Goal: Task Accomplishment & Management: Use online tool/utility

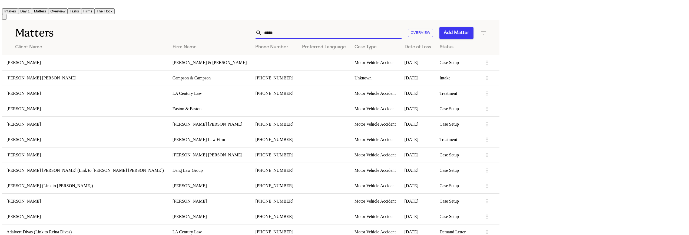
click at [402, 29] on input "*****" at bounding box center [332, 33] width 140 height 12
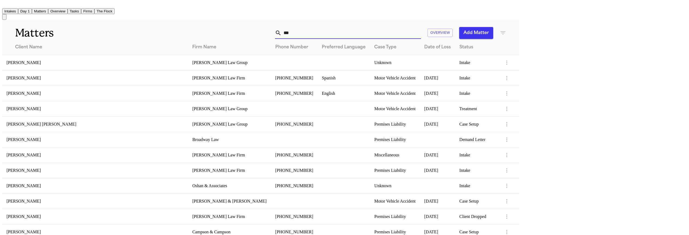
click at [421, 27] on input "***" at bounding box center [352, 33] width 140 height 12
click at [421, 30] on input "***" at bounding box center [352, 33] width 140 height 12
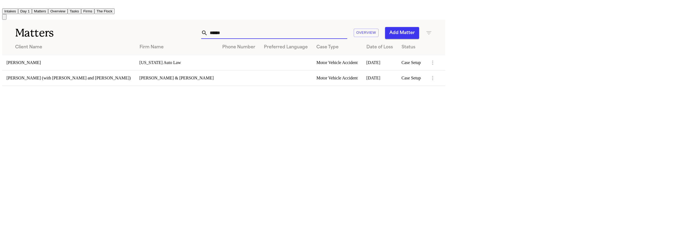
type input "******"
click at [74, 58] on td "[PERSON_NAME]" at bounding box center [68, 62] width 133 height 15
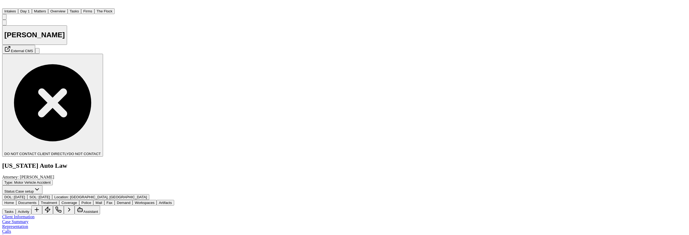
click at [77, 201] on span "Coverage" at bounding box center [69, 203] width 16 height 4
click at [37, 201] on span "Documents" at bounding box center [27, 203] width 18 height 4
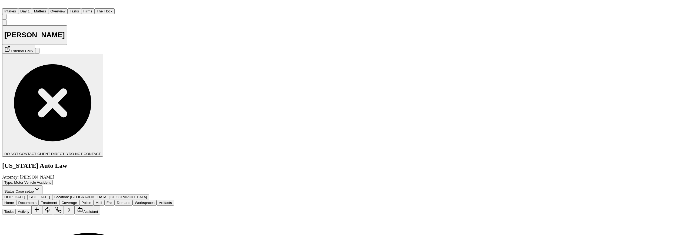
click at [37, 201] on span "Documents" at bounding box center [27, 203] width 18 height 4
click at [77, 201] on span "Coverage" at bounding box center [69, 203] width 16 height 4
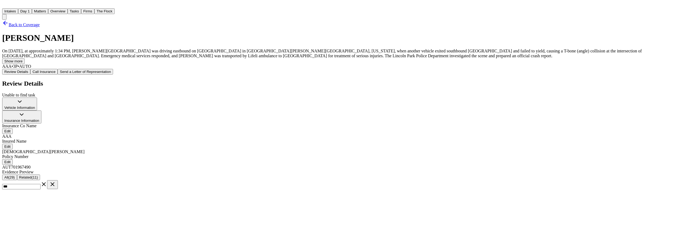
click at [40, 27] on span "Back to Coverage" at bounding box center [24, 24] width 31 height 5
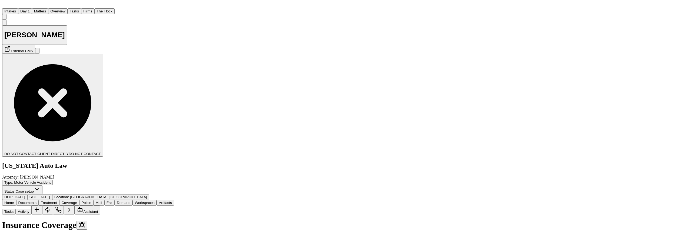
click at [77, 201] on span "Coverage" at bounding box center [69, 203] width 16 height 4
click at [48, 200] on div "Home Documents Treatment Coverage Police Mail Fax Demand Workspaces Artifacts T…" at bounding box center [101, 207] width 198 height 15
click at [37, 201] on span "Documents" at bounding box center [27, 203] width 18 height 4
click at [57, 201] on span "Treatment" at bounding box center [49, 203] width 16 height 4
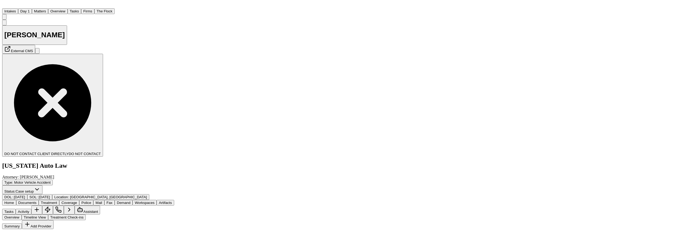
click at [36, 201] on span "Documents" at bounding box center [27, 203] width 18 height 4
click at [77, 201] on span "Coverage" at bounding box center [69, 203] width 16 height 4
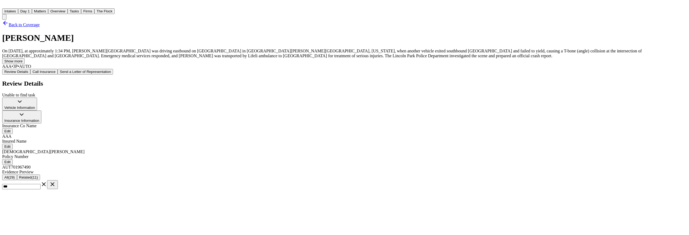
click at [28, 74] on span "button" at bounding box center [28, 72] width 0 height 4
click at [504, 97] on div "Review Details Unable to find task" at bounding box center [344, 89] width 685 height 18
click at [40, 26] on span "Back to Coverage" at bounding box center [24, 24] width 31 height 5
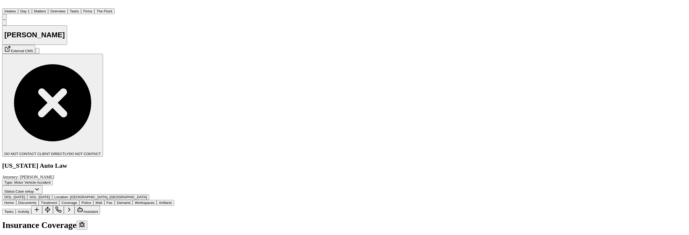
scroll to position [88, 0]
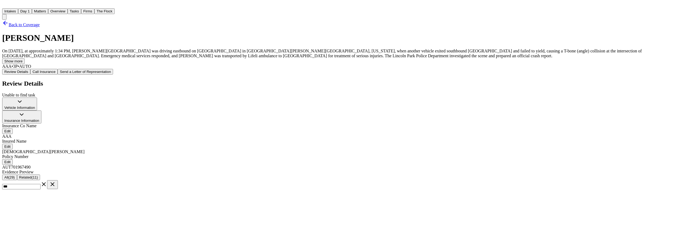
click at [55, 74] on span "Call Insurance" at bounding box center [43, 72] width 23 height 4
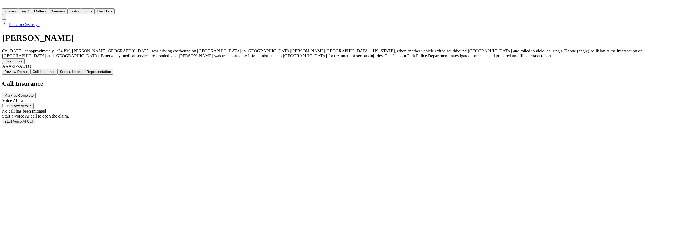
click at [28, 74] on span "Review Details" at bounding box center [16, 72] width 24 height 4
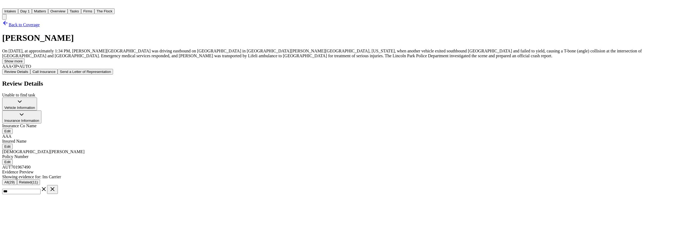
click at [58, 75] on button "Call Insurance" at bounding box center [43, 72] width 27 height 6
click at [55, 74] on span "Call Insurance" at bounding box center [43, 72] width 23 height 4
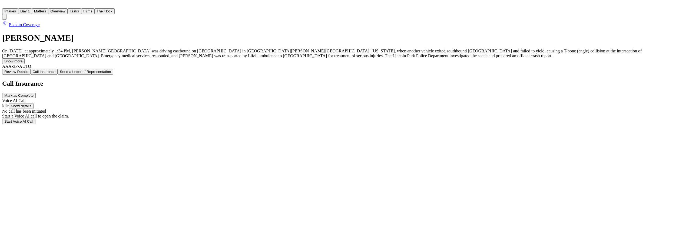
click at [55, 74] on span "Call Insurance" at bounding box center [43, 72] width 23 height 4
click at [28, 74] on span "Review Details" at bounding box center [16, 72] width 24 height 4
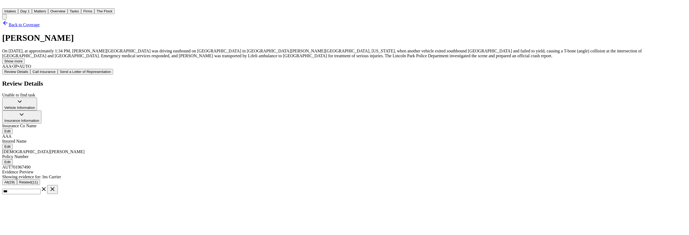
click at [40, 26] on span "Back to Coverage" at bounding box center [24, 24] width 31 height 5
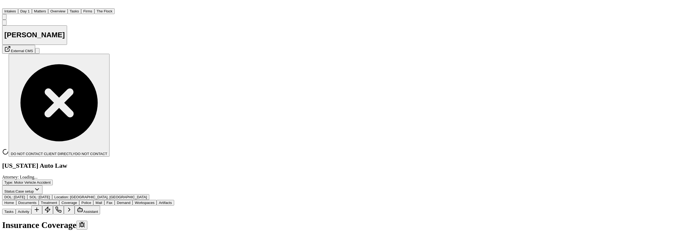
click at [64, 206] on button at bounding box center [58, 210] width 11 height 9
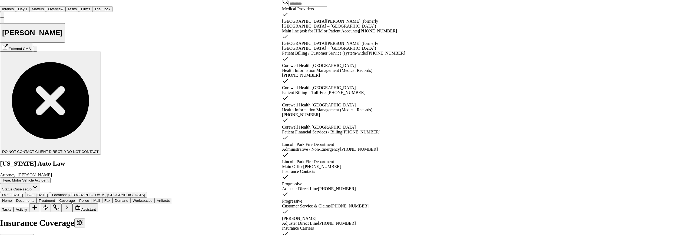
scroll to position [37, 0]
